Goal: Information Seeking & Learning: Learn about a topic

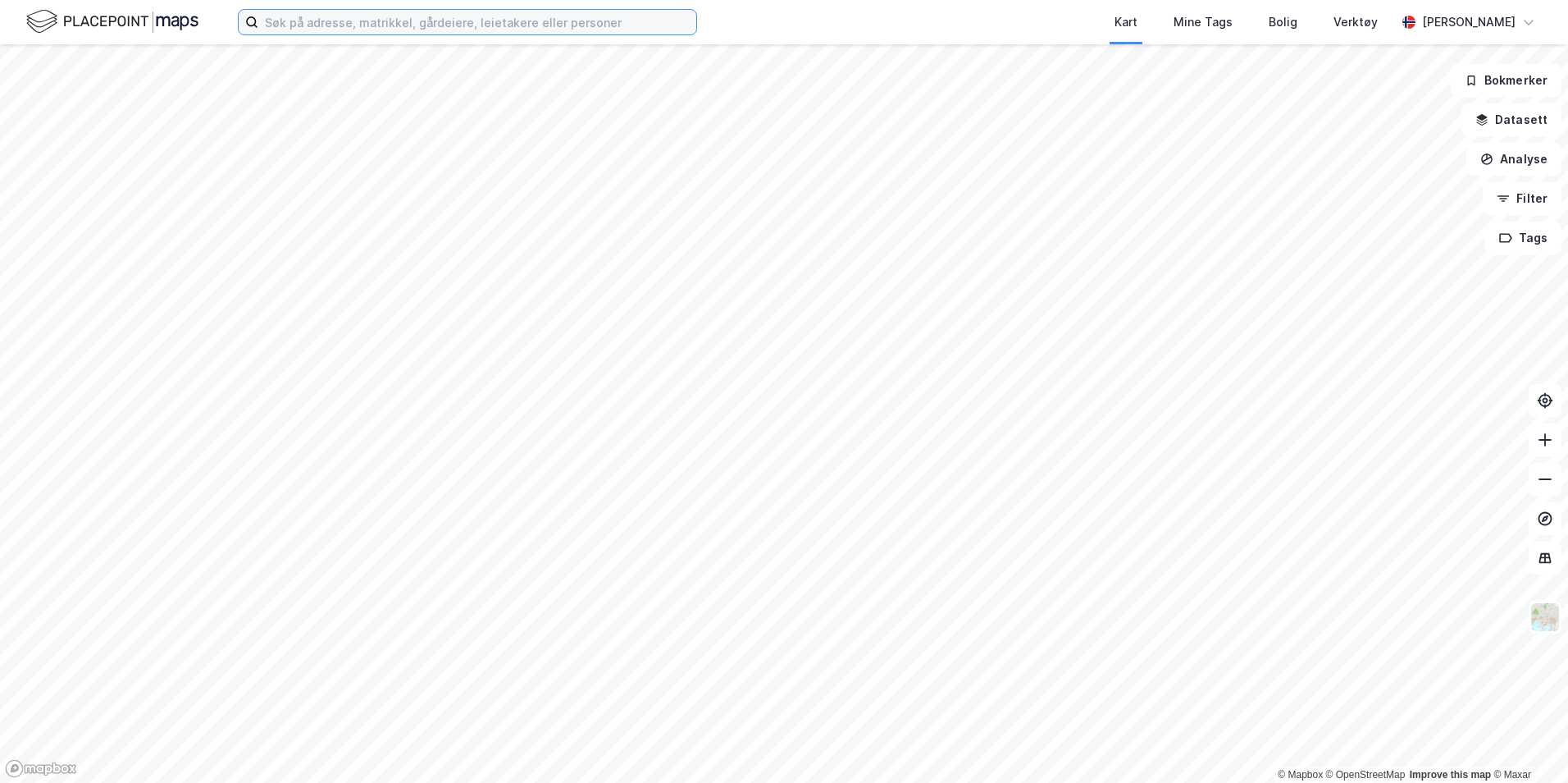
click at [299, 26] on input at bounding box center [476, 22] width 438 height 25
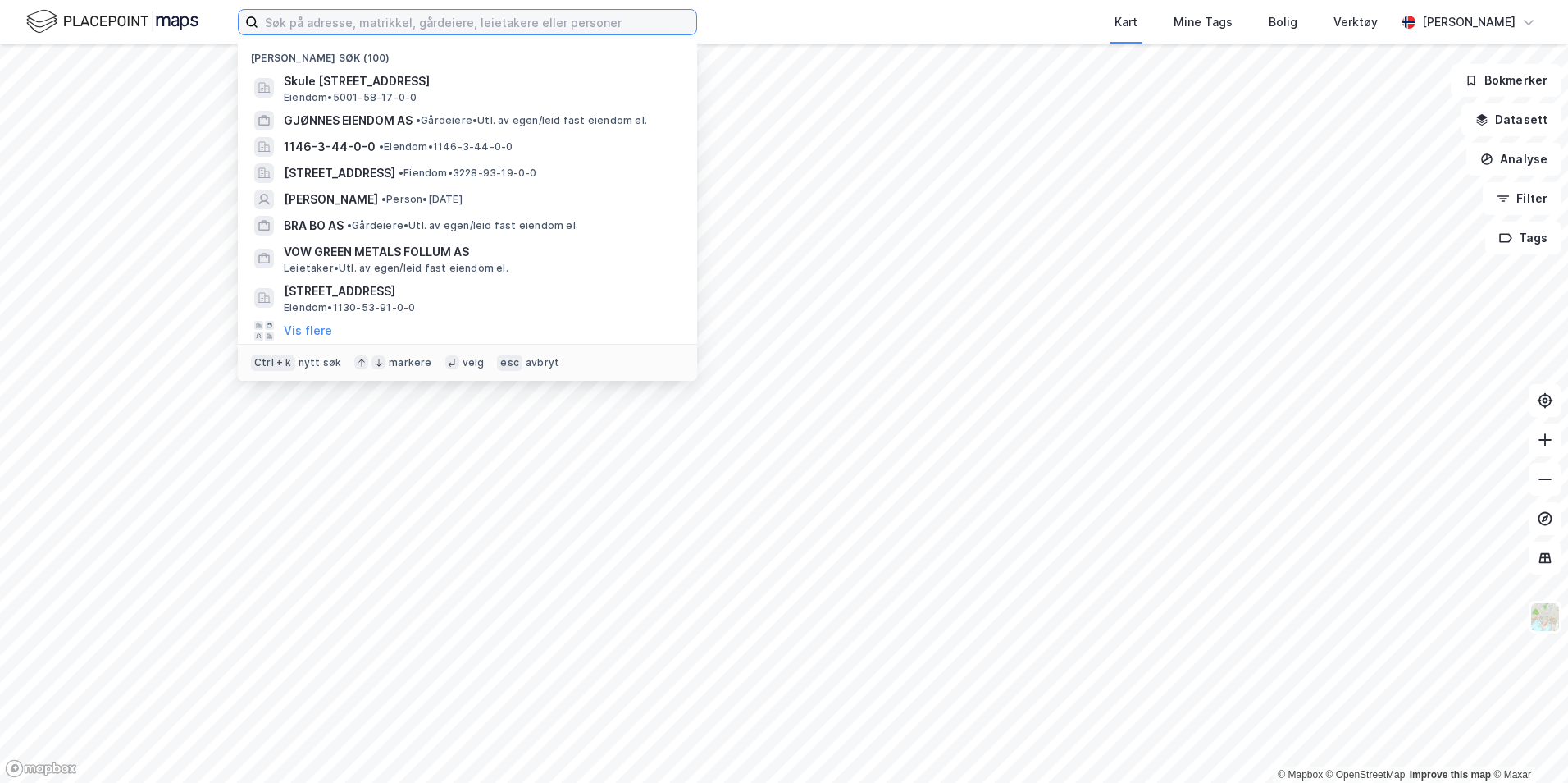
paste input "[STREET_ADDRESS]"
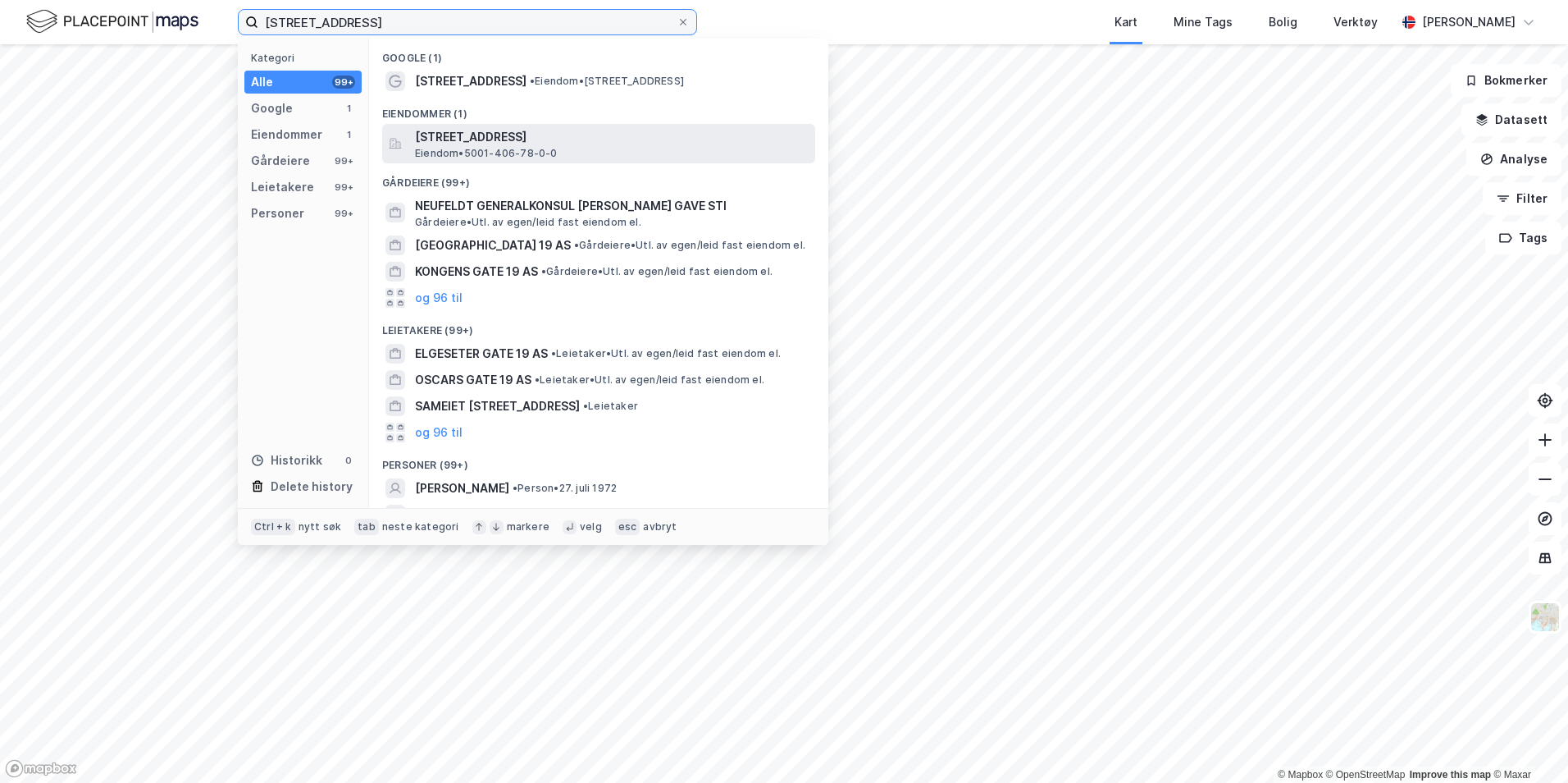
type input "[STREET_ADDRESS]"
click at [489, 143] on span "[STREET_ADDRESS]" at bounding box center [611, 137] width 394 height 19
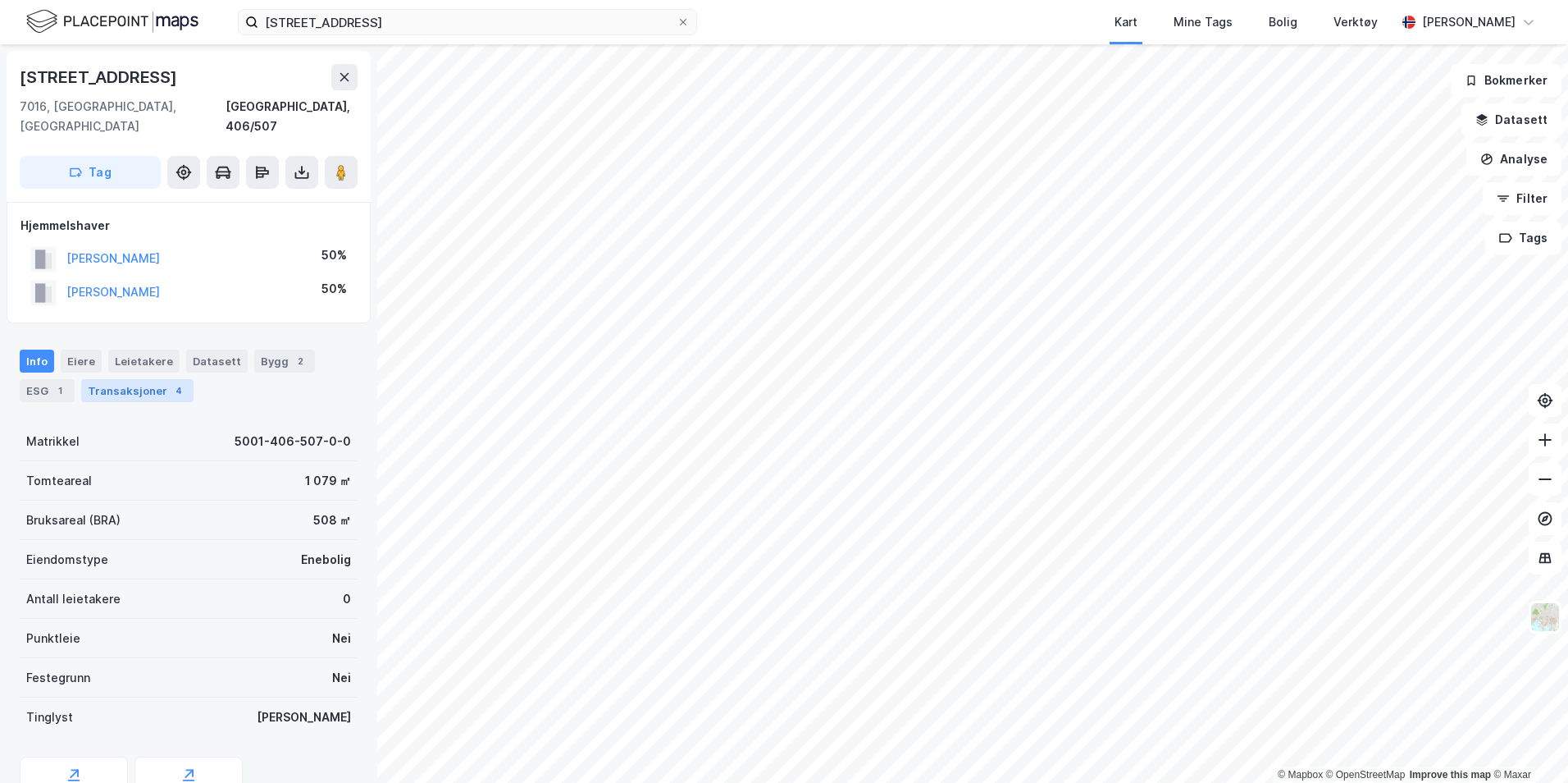
click at [174, 380] on div "Transaksjoner 4" at bounding box center [137, 390] width 113 height 23
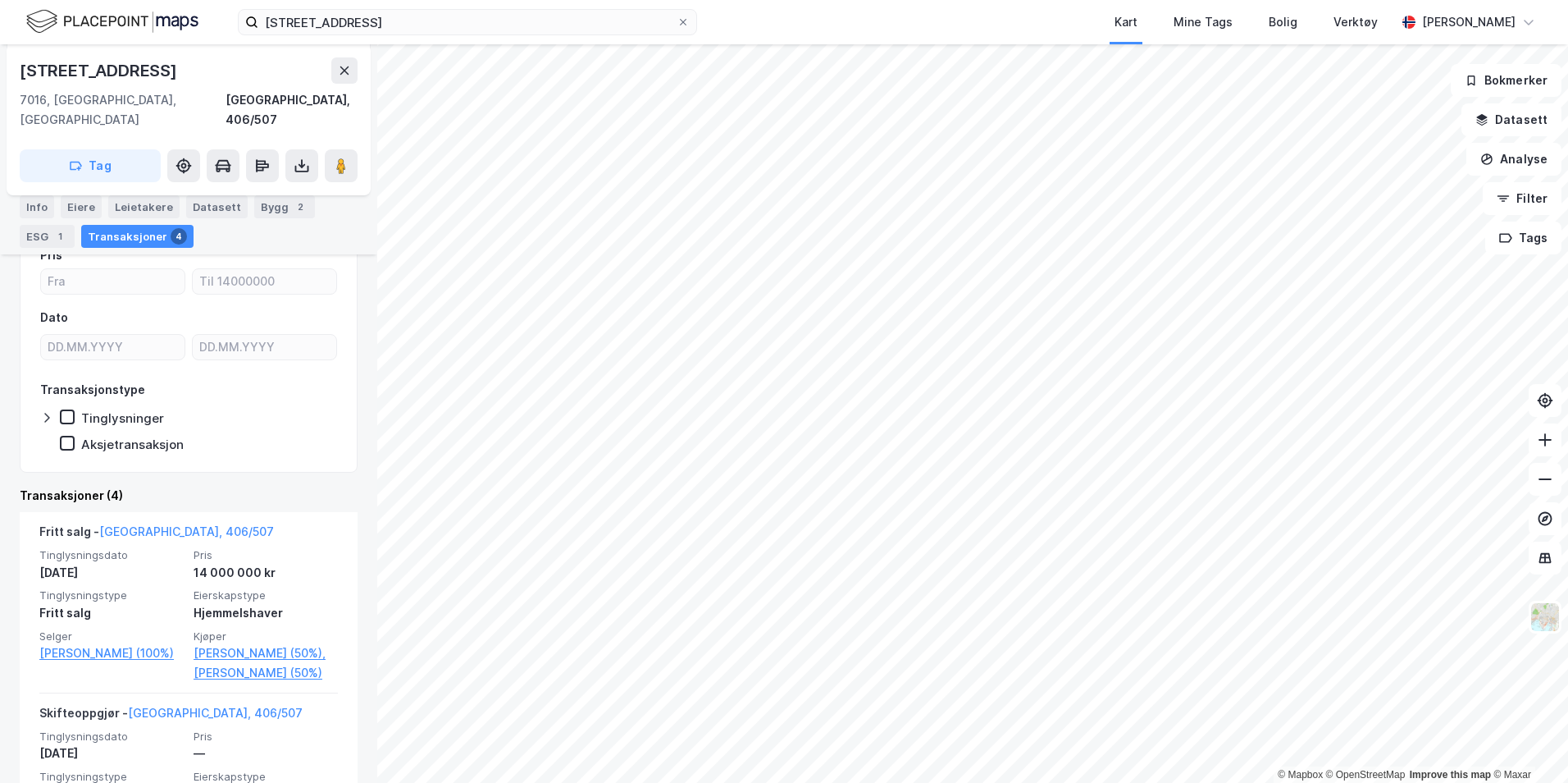
scroll to position [164, 0]
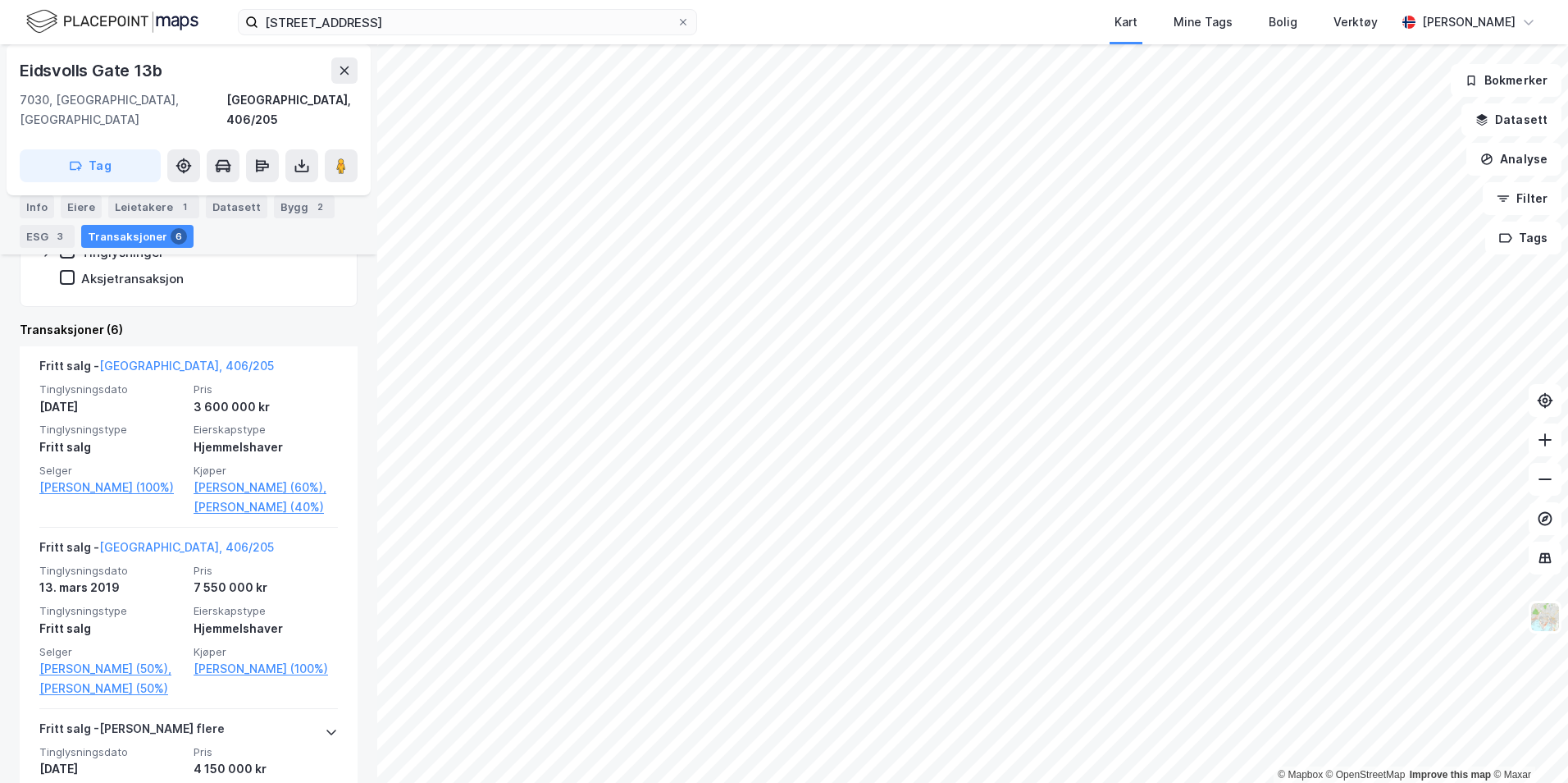
scroll to position [410, 0]
